Goal: Task Accomplishment & Management: Manage account settings

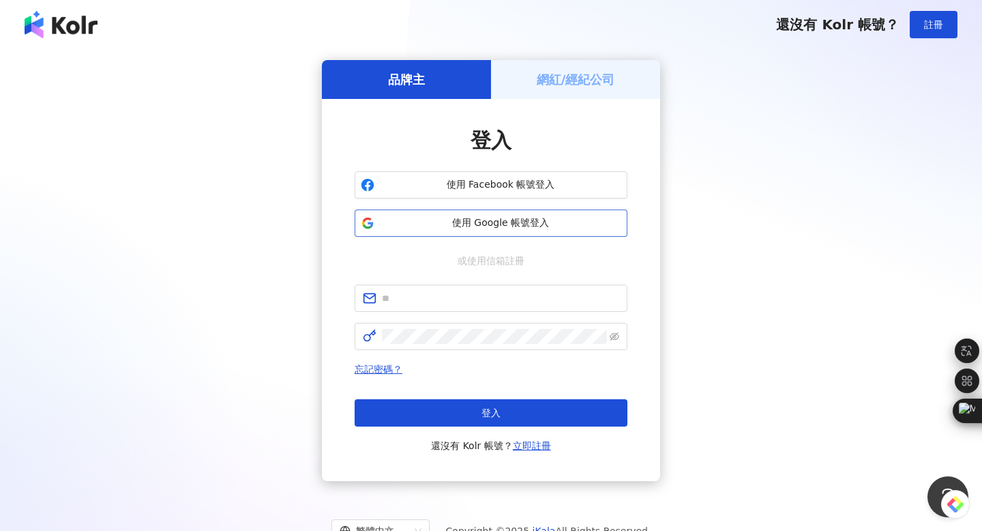
click at [470, 225] on span "使用 Google 帳號登入" at bounding box center [500, 223] width 241 height 14
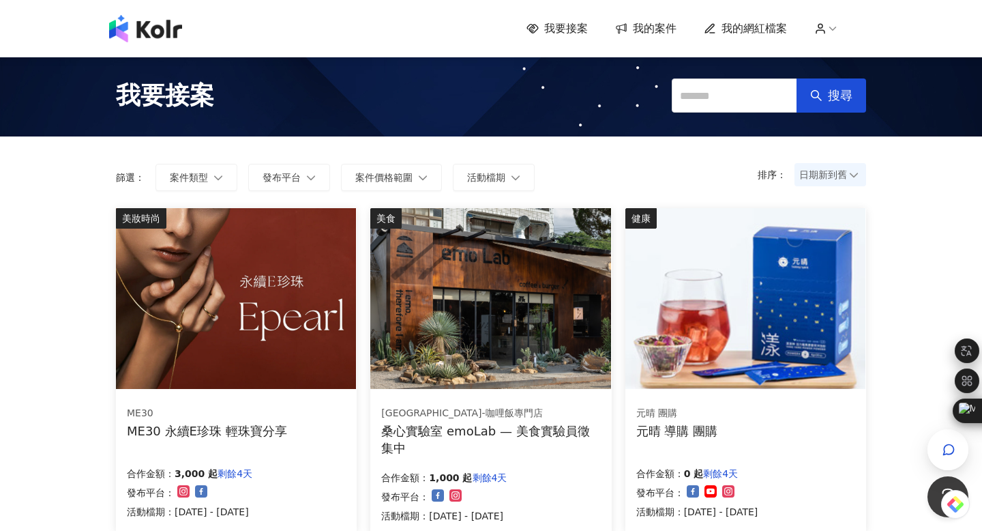
click at [749, 33] on span "我的網紅檔案" at bounding box center [754, 28] width 65 height 15
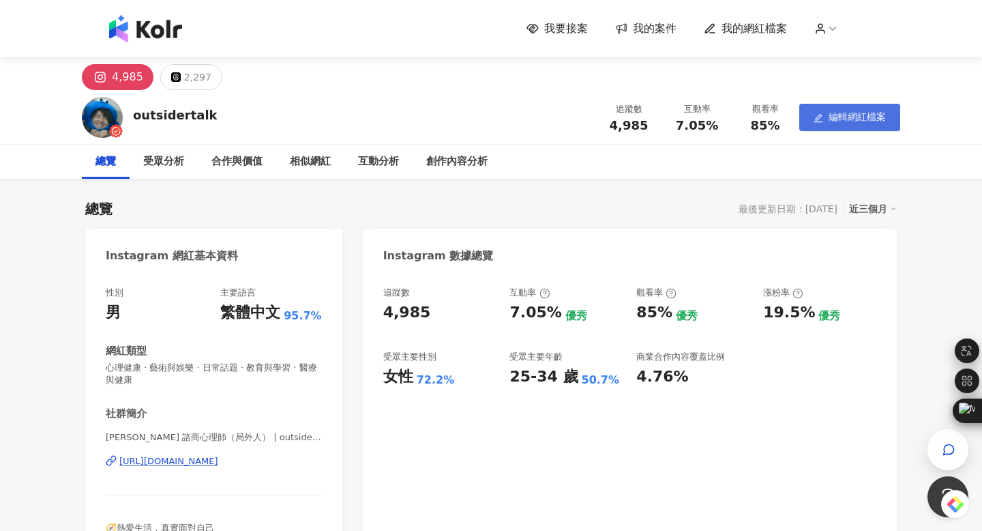
click at [836, 110] on button "編輯網紅檔案" at bounding box center [849, 117] width 101 height 27
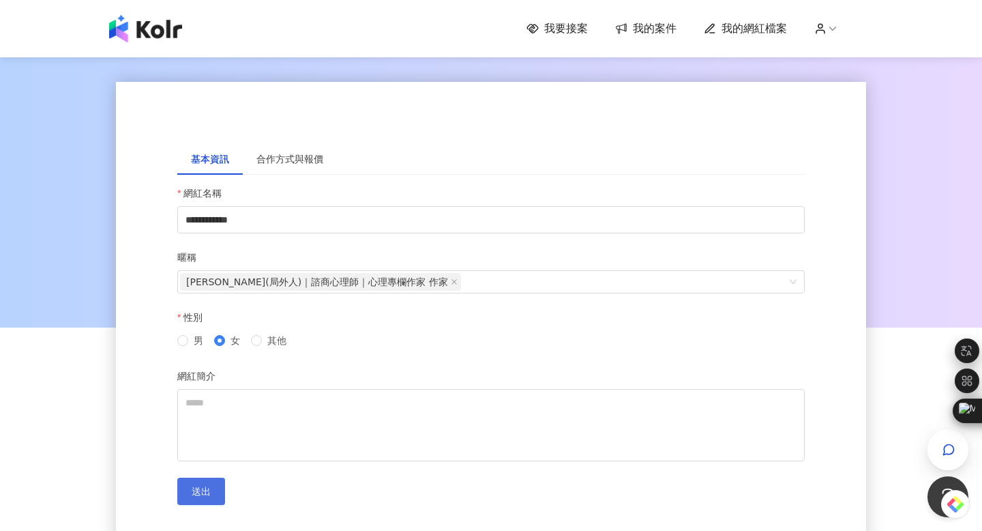
click at [193, 490] on span "送出" at bounding box center [201, 491] width 19 height 11
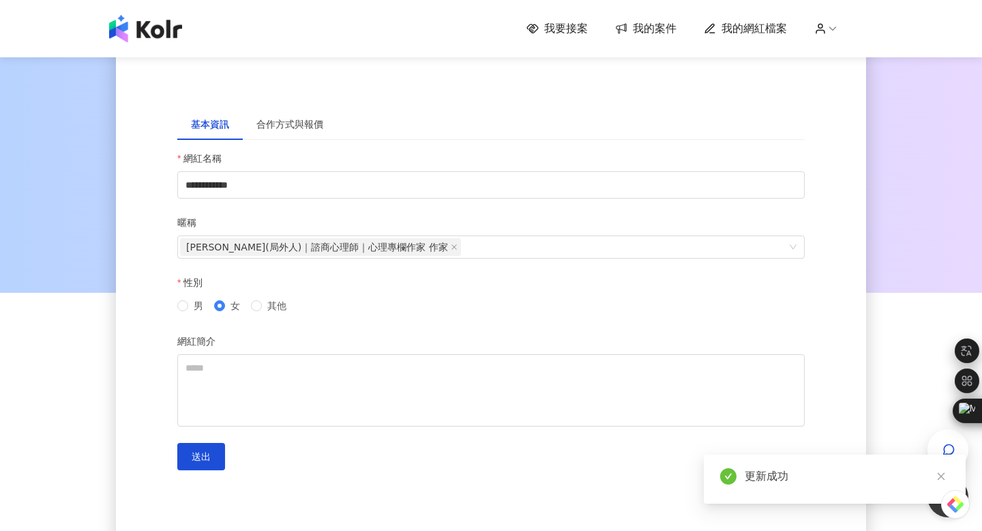
scroll to position [70, 0]
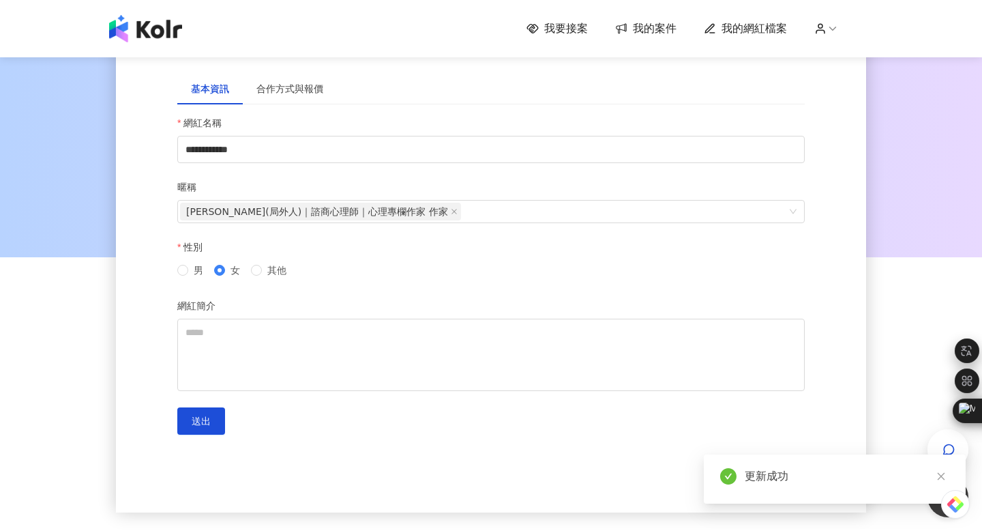
click at [791, 30] on div "我要接案 我的案件 我的網紅檔案" at bounding box center [696, 28] width 340 height 15
click at [762, 35] on span "我的網紅檔案" at bounding box center [754, 28] width 65 height 15
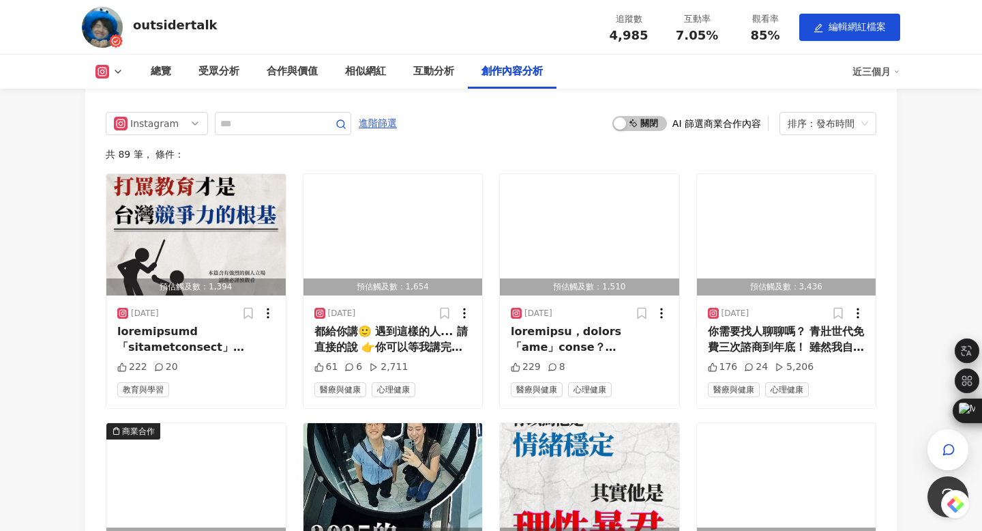
scroll to position [3869, 0]
